Goal: Communication & Community: Answer question/provide support

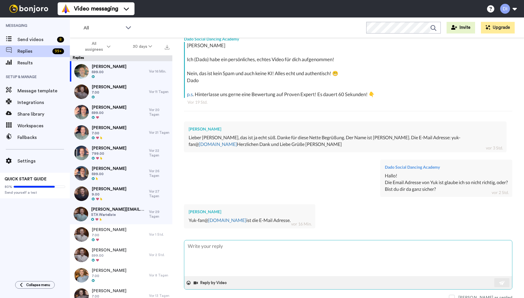
scroll to position [103, 0]
type textarea "A"
type textarea "x"
type textarea "Al"
type textarea "x"
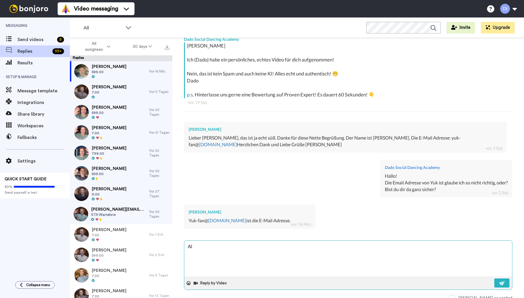
type textarea "All"
type textarea "x"
type textarea "Alle"
type textarea "x"
type textarea "Alles"
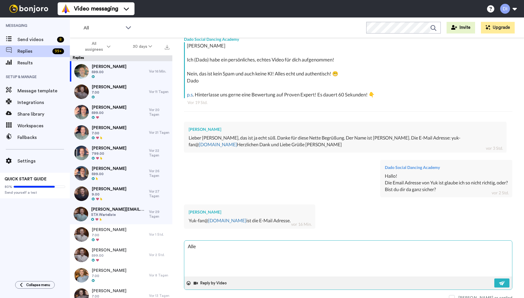
type textarea "x"
type textarea "Alles"
type textarea "x"
type textarea "Alles k"
type textarea "x"
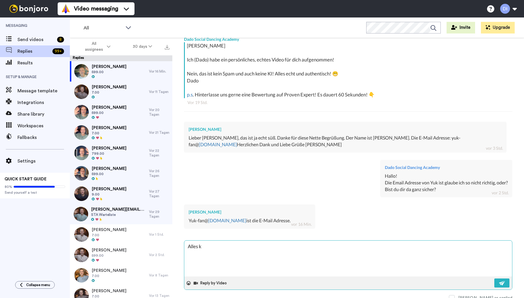
type textarea "Alles kl"
type textarea "x"
type textarea "Alles kla"
type textarea "x"
type textarea "Alles klar"
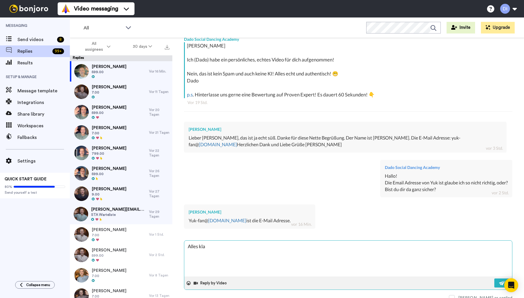
type textarea "x"
type textarea "Alles klar,"
type textarea "x"
type textarea "Alles klar,"
type textarea "x"
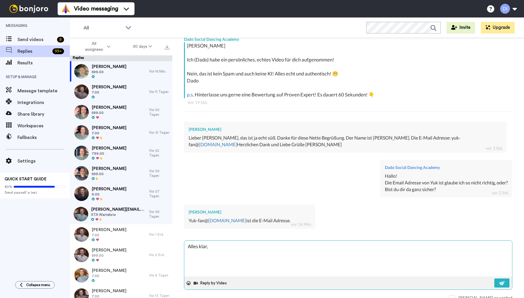
type textarea "Alles klar, d"
type textarea "x"
type textarea "Alles klar, da"
type textarea "x"
type textarea "Alles klar, dan"
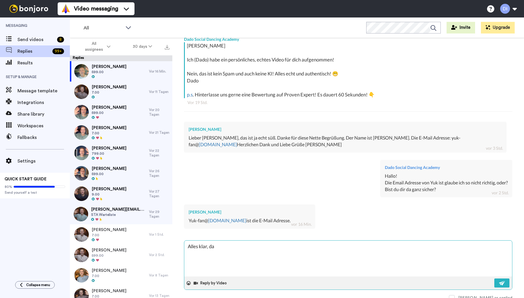
type textarea "x"
type textarea "Alles klar, dank"
type textarea "x"
type textarea "Alles klar, danke"
type textarea "x"
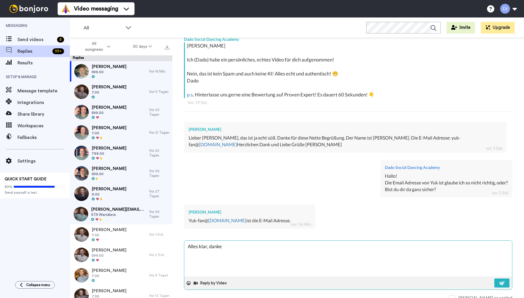
type textarea "Alles klar, danke!"
type textarea "x"
type textarea "Alles klar, danke!"
type textarea "x"
drag, startPoint x: 207, startPoint y: 244, endPoint x: 188, endPoint y: 244, distance: 19.2
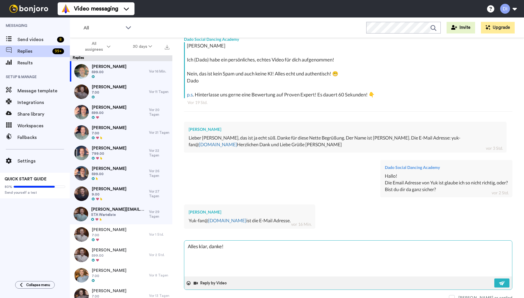
click at [188, 244] on textarea "Alles klar, danke!" at bounding box center [348, 259] width 328 height 36
type textarea "e, danke!"
type textarea "x"
type textarea "eb, danke!"
type textarea "x"
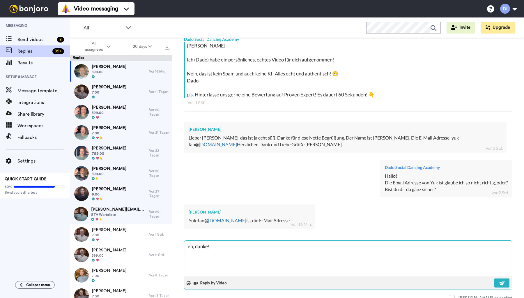
type textarea "ebe, danke!"
type textarea "x"
type textarea "eben, danke!"
type textarea "x"
type textarea "ebe, danke!"
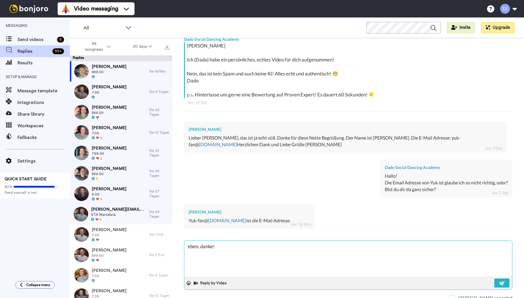
type textarea "x"
type textarea "eb, danke!"
type textarea "x"
type textarea "e, danke!"
type textarea "x"
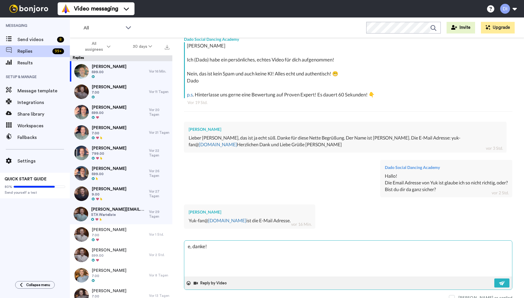
type textarea ", danke!"
type textarea "x"
type textarea "e, danke!"
type textarea "x"
type textarea "eb, danke!"
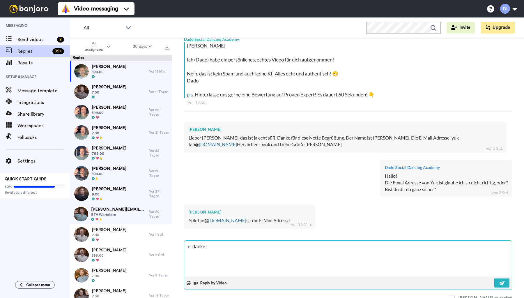
type textarea "x"
type textarea "ebe, danke!"
type textarea "x"
type textarea "eben, danke!"
type textarea "x"
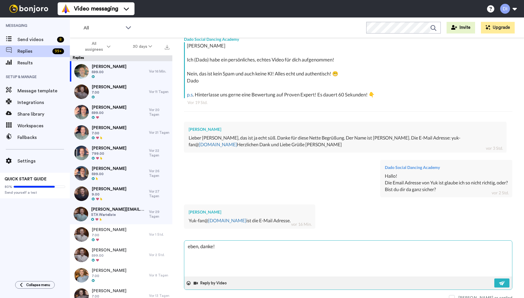
type textarea "ebe, danke!"
type textarea "x"
type textarea "eb, danke!"
type textarea "x"
type textarea "e, danke!"
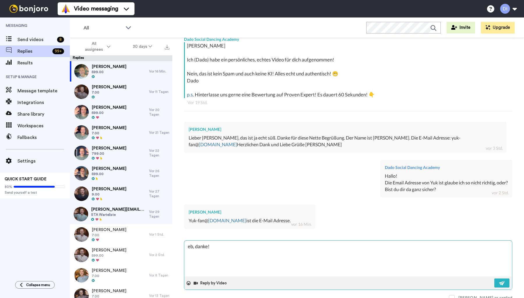
type textarea "x"
type textarea ", danke!"
type textarea "x"
type textarea "E, danke!"
type textarea "x"
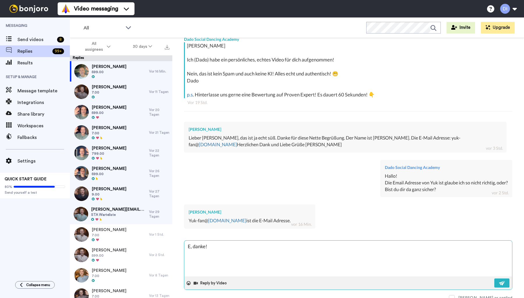
type textarea "Eb, danke!"
type textarea "x"
type textarea "Ebe, danke!"
type textarea "x"
type textarea "Eben, danke!"
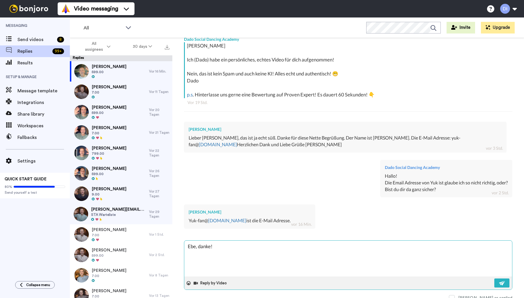
type textarea "x"
type textarea "Eben:, danke!"
type textarea "x"
type textarea "Eben:o, danke!"
type textarea "x"
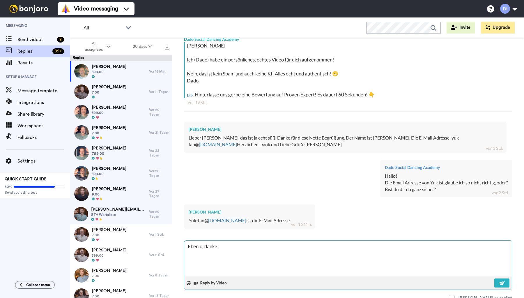
type textarea "Eben:oh, danke!"
type textarea "x"
type textarea "Eben:o, danke!"
type textarea "x"
type textarea "Eben:, danke!"
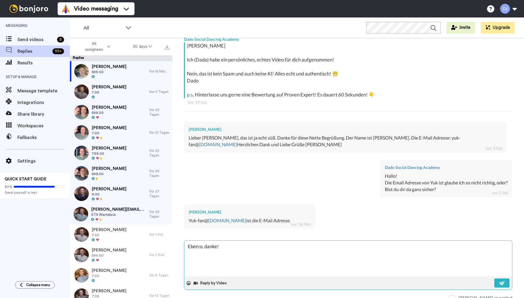
type textarea "x"
type textarea "Eben: , danke!"
type textarea "x"
type textarea "Eben: o, danke!"
type textarea "x"
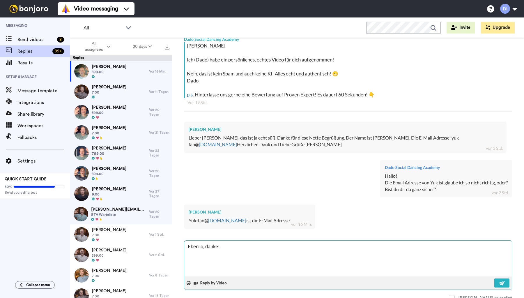
type textarea "Eben: oh, danke!"
type textarea "x"
type textarea "Eben: ohn, danke!"
type textarea "x"
type textarea "Eben: ohne, danke!"
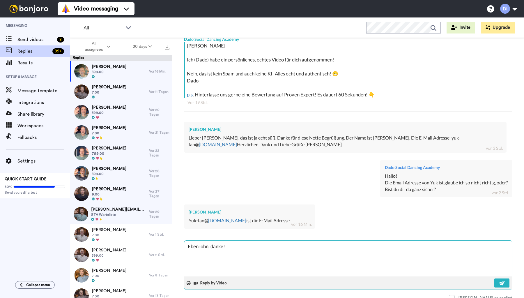
type textarea "x"
type textarea "Eben: ohne , danke!"
type textarea "x"
type textarea "Eben: ohne L, danke!"
type textarea "x"
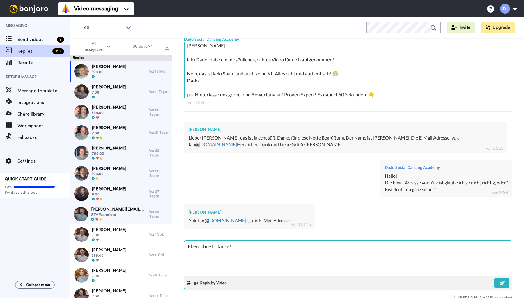
type textarea "Eben: ohne Le, danke!"
type textarea "x"
type textarea "Eben: ohne [PERSON_NAME], danke!"
type textarea "x"
type textarea "Eben: ohne Leer, danke!"
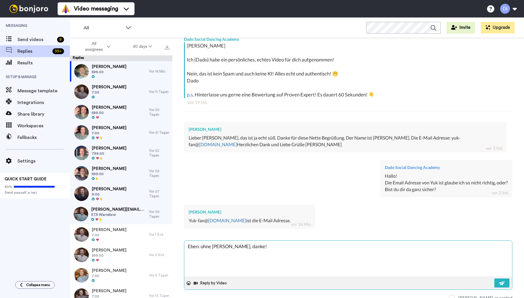
type textarea "x"
type textarea "Eben: ohne Leerz, danke!"
type textarea "x"
type textarea "Eben: ohne Leerze, danke!"
type textarea "x"
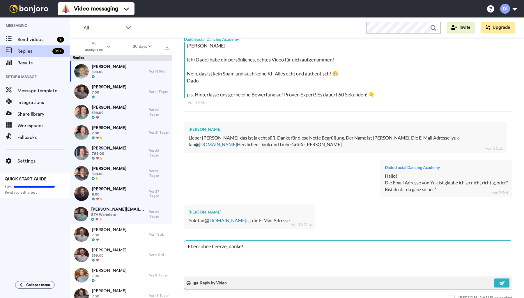
type textarea "Eben: ohne Leerzei, danke!"
type textarea "x"
type textarea "Eben: ohne Leerzeic, danke!"
type textarea "x"
type textarea "Eben: ohne Leerzeich, danke!"
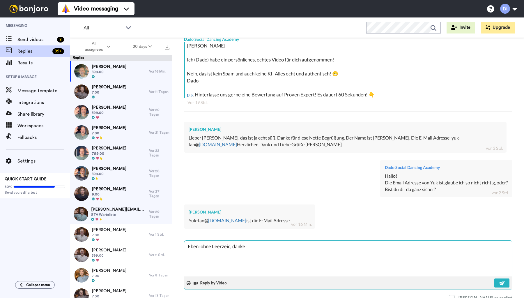
type textarea "x"
type textarea "Eben: ohne Leerzeiche, danke!"
type textarea "x"
type textarea "Eben: ohne Leerzeichen, danke!"
type textarea "x"
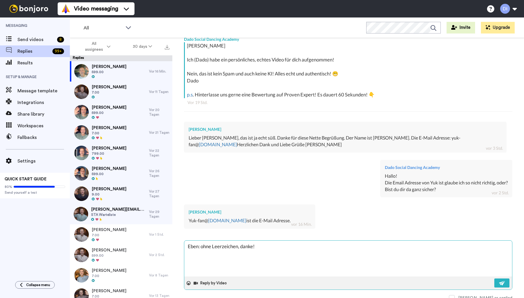
type textarea "Eben: ohne Leerzeichen, danke!"
type textarea "x"
type textarea "Eben: ohne Leerzeichen, danke!"
drag, startPoint x: 223, startPoint y: 218, endPoint x: 188, endPoint y: 219, distance: 35.0
click at [188, 219] on div "[PERSON_NAME] Yuk-fan@ [DOMAIN_NAME] ist die E-Mail Adresse. vor 16 Min." at bounding box center [249, 217] width 131 height 24
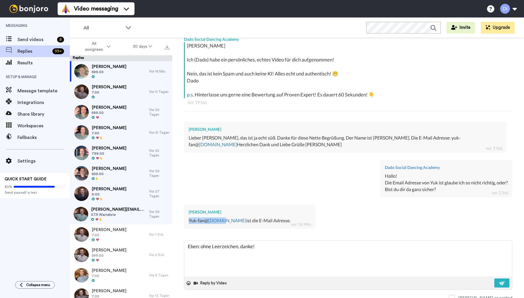
copy div "Yuk-fan@ [DOMAIN_NAME]"
click at [503, 281] on img at bounding box center [502, 283] width 6 height 5
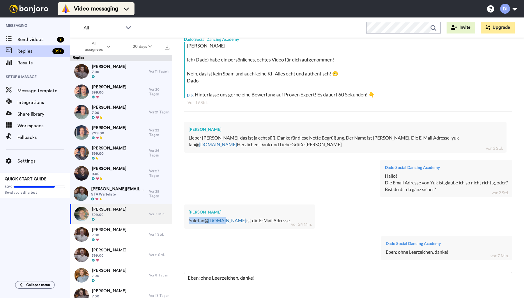
type textarea "x"
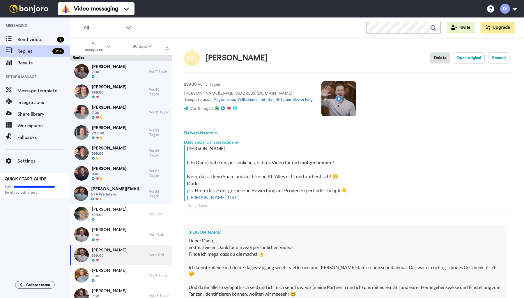
scroll to position [302, 0]
